Goal: Task Accomplishment & Management: Use online tool/utility

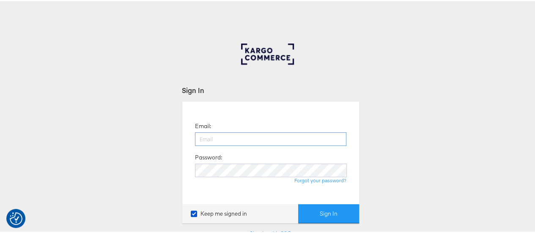
drag, startPoint x: 0, startPoint y: 0, endPoint x: 240, endPoint y: 140, distance: 277.6
click at [240, 140] on input "email" at bounding box center [270, 138] width 151 height 14
type input "maddy.dickinson@jdplc.com"
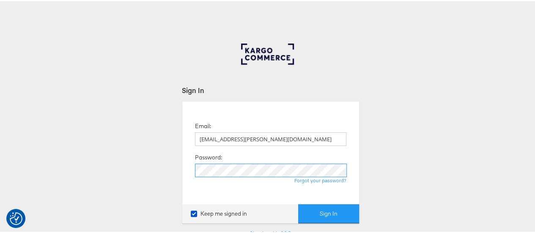
click at [298, 203] on button "Sign In" at bounding box center [328, 212] width 61 height 19
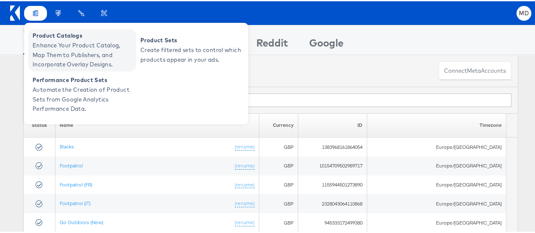
click at [87, 49] on span "Enhance Your Product Catalog, Map Them to Publishers, and Incorporate Overlay D…" at bounding box center [83, 53] width 101 height 29
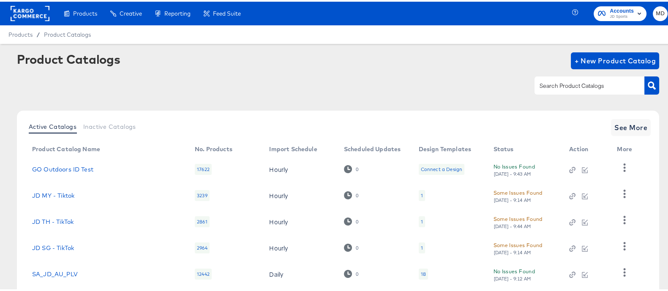
click at [556, 82] on input "text" at bounding box center [583, 84] width 90 height 10
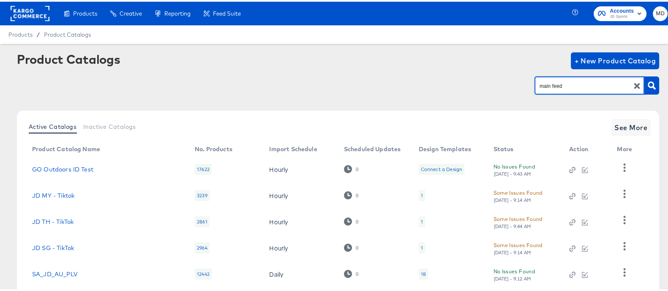
type input "main feed"
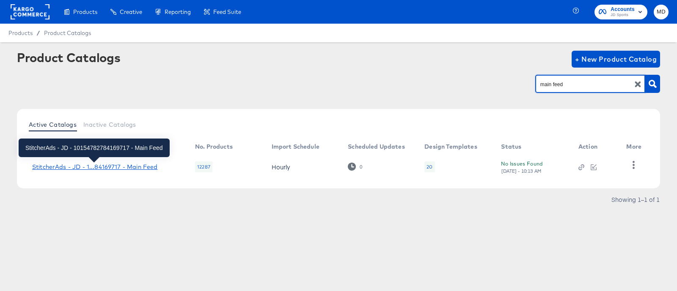
click at [75, 166] on div "StitcherAds - JD - 1...84169717 - Main Feed" at bounding box center [94, 167] width 125 height 7
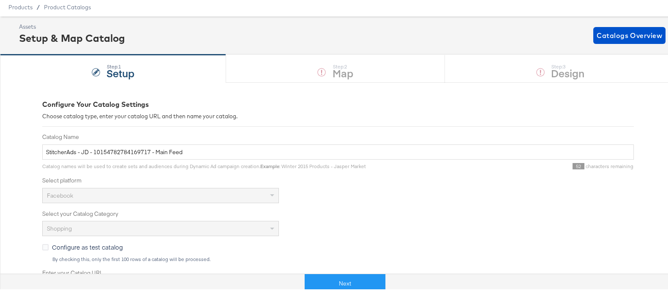
scroll to position [30, 0]
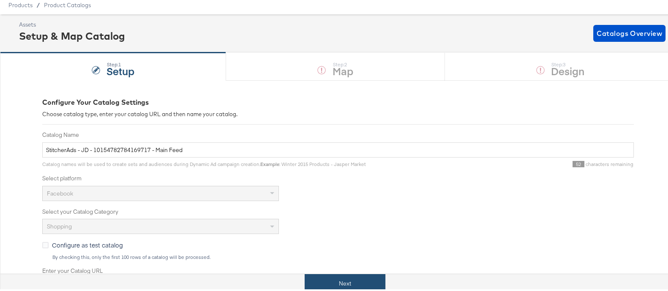
click at [351, 276] on button "Next" at bounding box center [345, 282] width 81 height 19
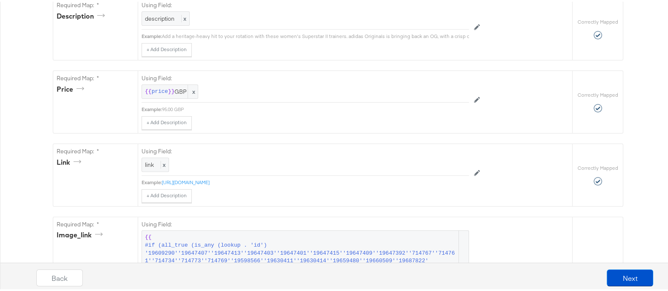
scroll to position [369, 0]
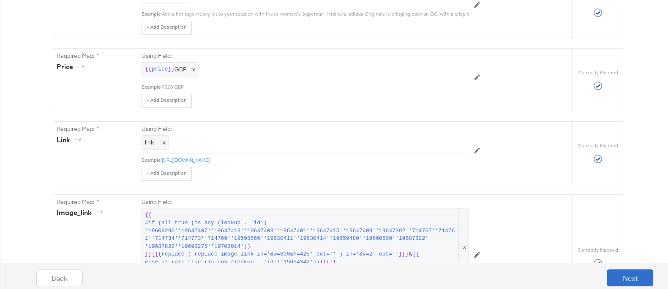
click at [617, 279] on button "Next" at bounding box center [630, 276] width 47 height 17
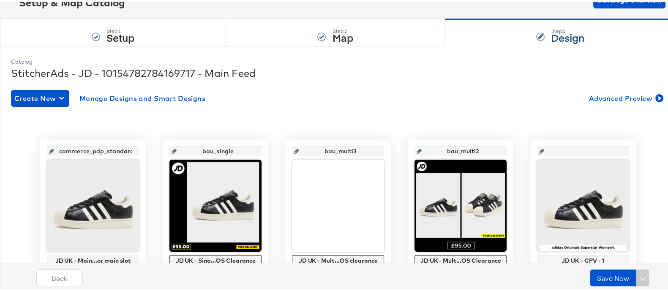
scroll to position [63, 0]
